Goal: Transaction & Acquisition: Register for event/course

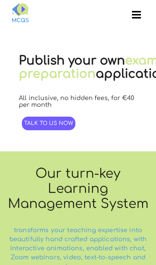
click at [62, 126] on span "Talk to us now" at bounding box center [48, 124] width 49 height 6
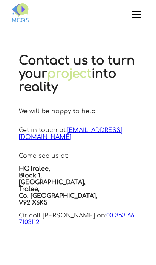
click at [141, 19] on md-icon "button" at bounding box center [136, 13] width 9 height 9
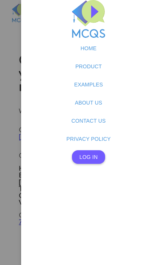
click at [94, 158] on span "Log In" at bounding box center [89, 157] width 18 height 6
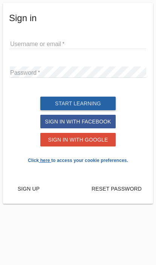
click at [100, 104] on span "Start learning" at bounding box center [78, 104] width 46 height 6
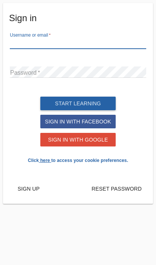
click at [84, 140] on span "Sign in with Google" at bounding box center [78, 140] width 60 height 6
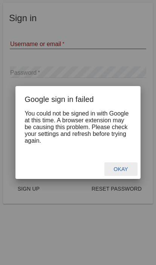
click at [129, 174] on button "Okay" at bounding box center [121, 169] width 33 height 14
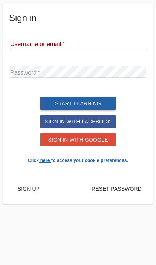
click at [95, 41] on input "text" at bounding box center [78, 43] width 137 height 11
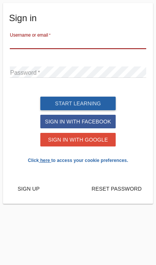
type input "[EMAIL_ADDRESS][DOMAIN_NAME]"
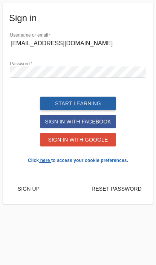
click at [110, 163] on p "Click here to access your cookie preferences." at bounding box center [78, 160] width 138 height 9
click at [110, 160] on p "Click here to access your cookie preferences." at bounding box center [78, 160] width 138 height 9
click at [95, 143] on span "Sign in with Google" at bounding box center [78, 140] width 60 height 6
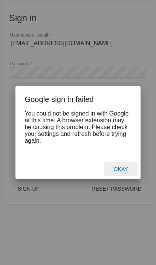
click at [126, 172] on span "Okay" at bounding box center [121, 169] width 14 height 6
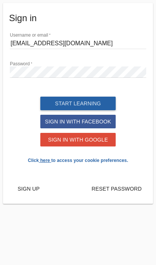
click at [133, 189] on span "Reset password" at bounding box center [117, 189] width 50 height 6
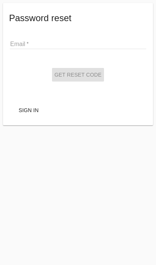
click at [21, 39] on input "email" at bounding box center [78, 43] width 137 height 11
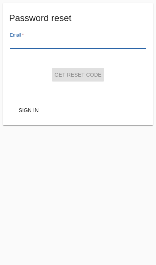
type input "[EMAIL_ADDRESS][DOMAIN_NAME]"
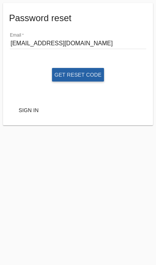
click at [63, 73] on span "Get reset code" at bounding box center [77, 75] width 47 height 6
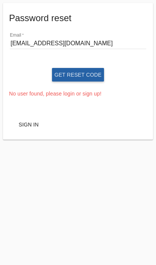
click at [20, 131] on link "Sign in" at bounding box center [28, 125] width 33 height 14
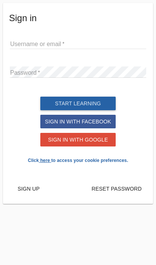
click at [58, 99] on button "Start learning" at bounding box center [78, 104] width 76 height 14
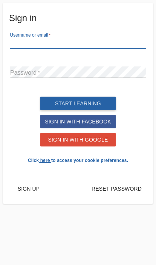
type input "[EMAIL_ADDRESS][DOMAIN_NAME]"
click at [78, 104] on button "Start learning" at bounding box center [78, 104] width 76 height 14
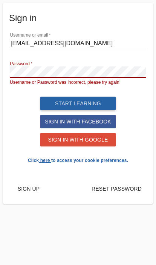
click at [25, 190] on span "Sign up" at bounding box center [29, 189] width 22 height 6
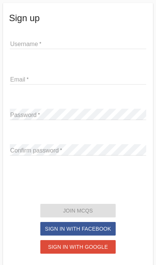
click at [19, 39] on input "text" at bounding box center [78, 43] width 137 height 11
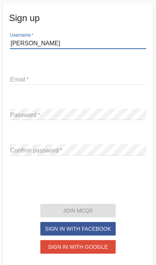
type input "[PERSON_NAME]"
click at [18, 73] on input "email" at bounding box center [78, 78] width 137 height 11
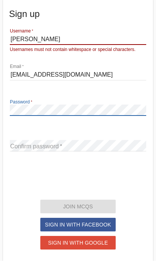
click at [96, 79] on input "[EMAIL_ADDRESS][DOMAIN_NAME]" at bounding box center [78, 78] width 137 height 11
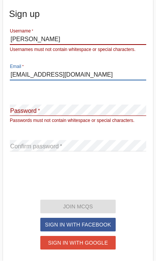
type input "[EMAIL_ADDRESS][DOMAIN_NAME]"
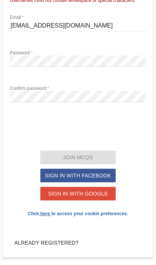
scroll to position [49, 0]
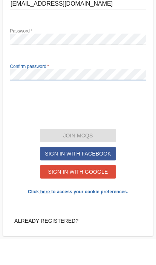
click at [85, 96] on section "Password Confirm password Passwords do not match." at bounding box center [78, 87] width 138 height 71
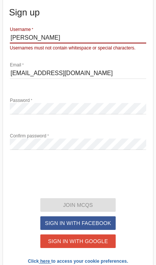
scroll to position [5, 0]
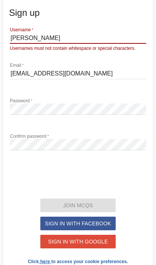
click at [33, 35] on input "[PERSON_NAME]" at bounding box center [78, 37] width 137 height 11
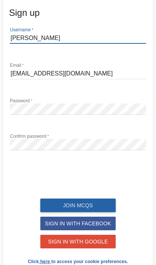
type input "[PERSON_NAME]"
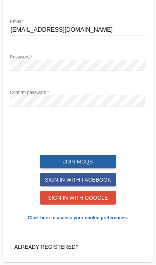
scroll to position [49, 0]
click at [72, 248] on span "Already registered?" at bounding box center [46, 247] width 64 height 6
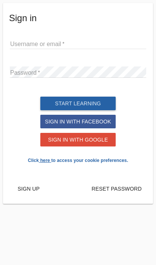
click at [68, 44] on input "text" at bounding box center [78, 43] width 137 height 11
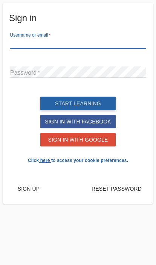
type input "[PERSON_NAME]"
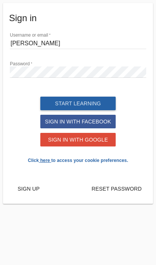
click at [39, 189] on span "Sign up" at bounding box center [29, 189] width 22 height 6
